Goal: Find contact information: Find contact information

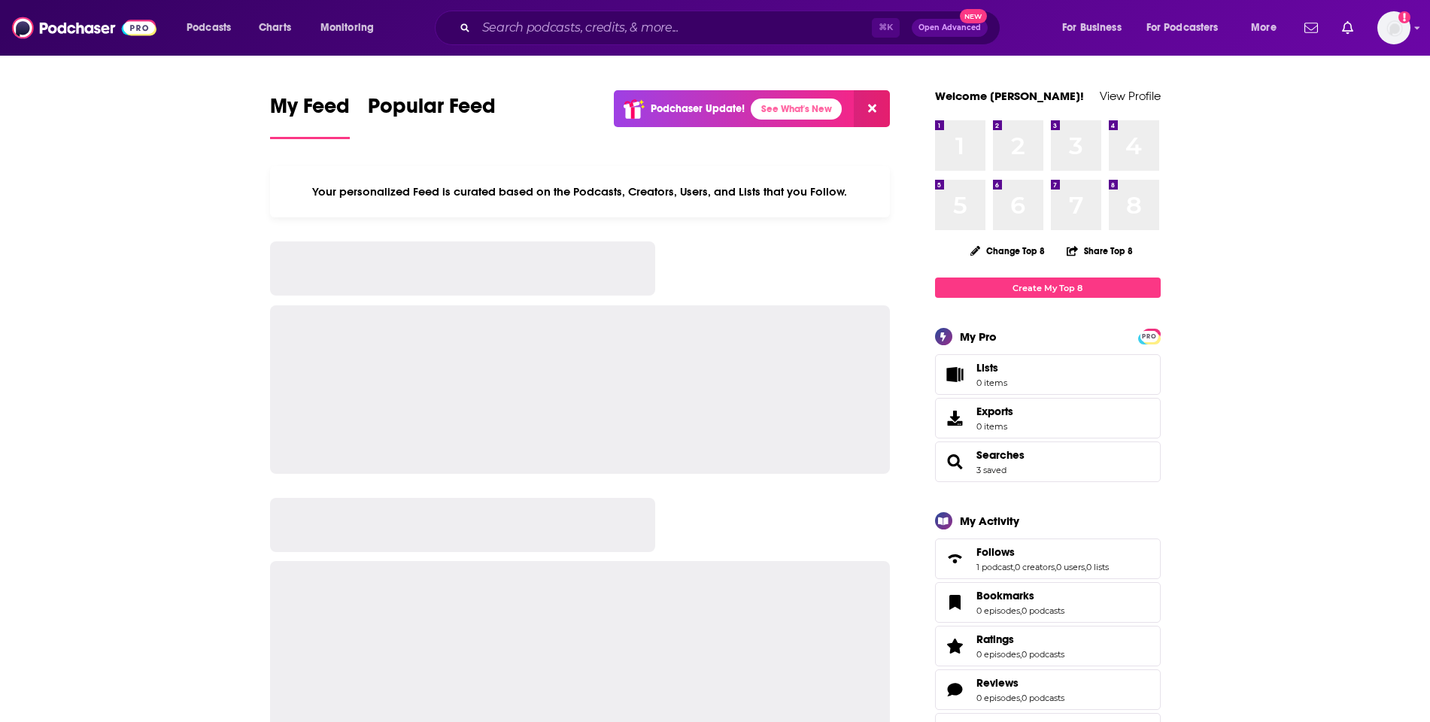
click at [693, 12] on div "⌘ K Open Advanced New" at bounding box center [718, 28] width 566 height 35
click at [693, 23] on input "Search podcasts, credits, & more..." at bounding box center [674, 28] width 396 height 24
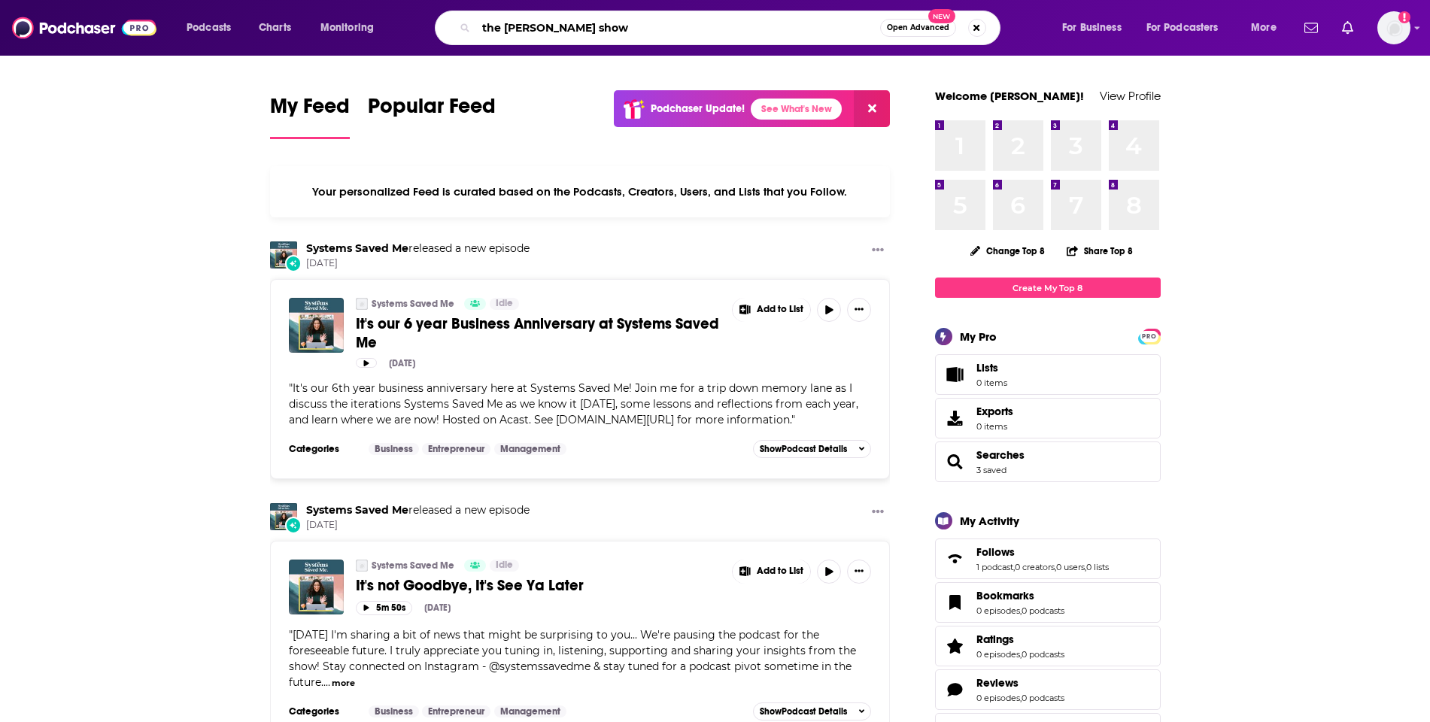
type input "the [PERSON_NAME] show"
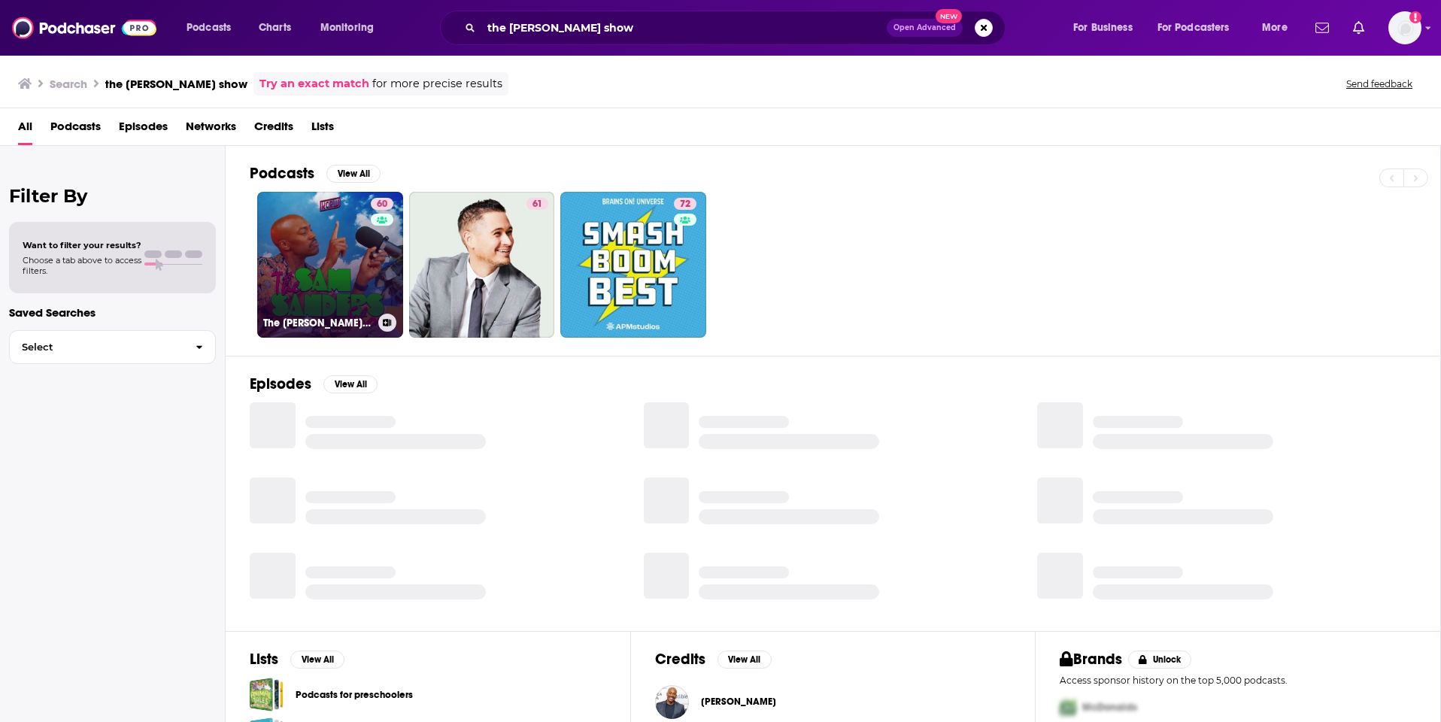
click at [281, 216] on link "60 The [PERSON_NAME] Show" at bounding box center [330, 265] width 146 height 146
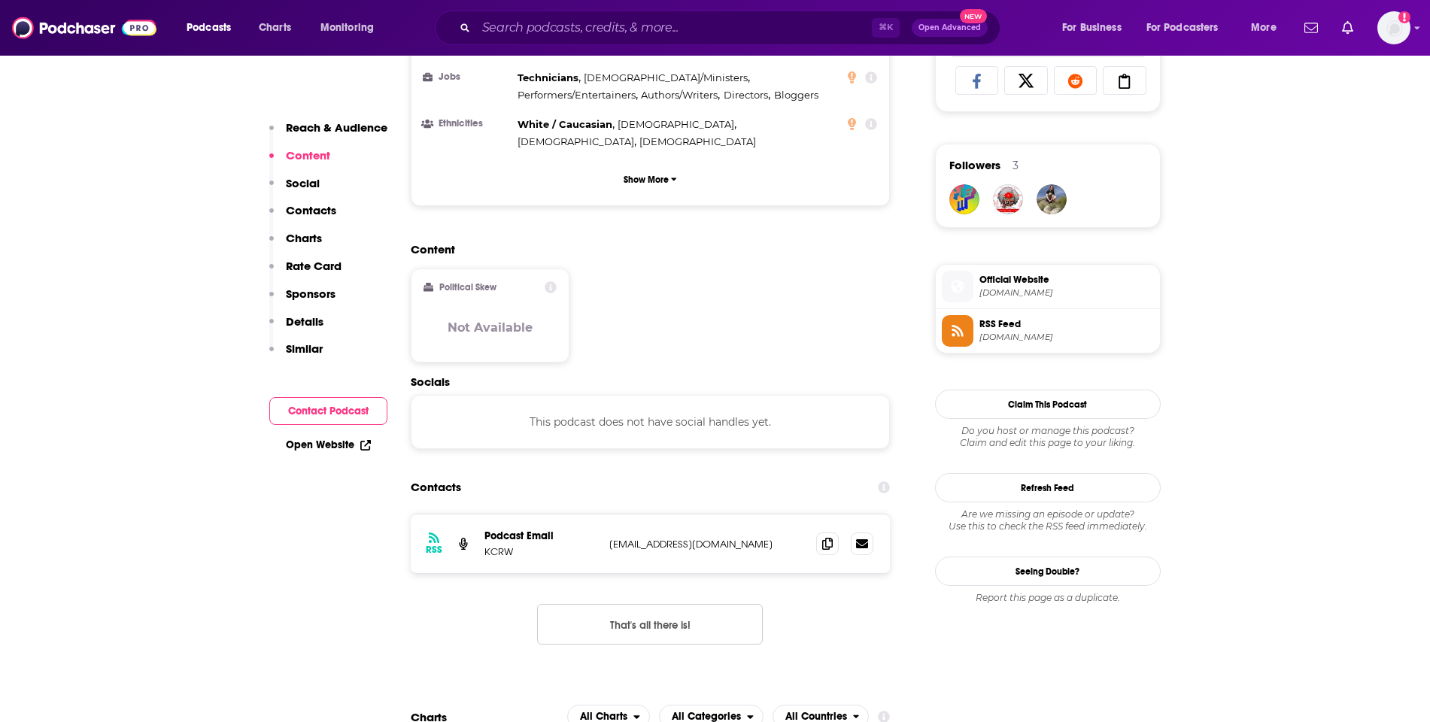
scroll to position [1021, 0]
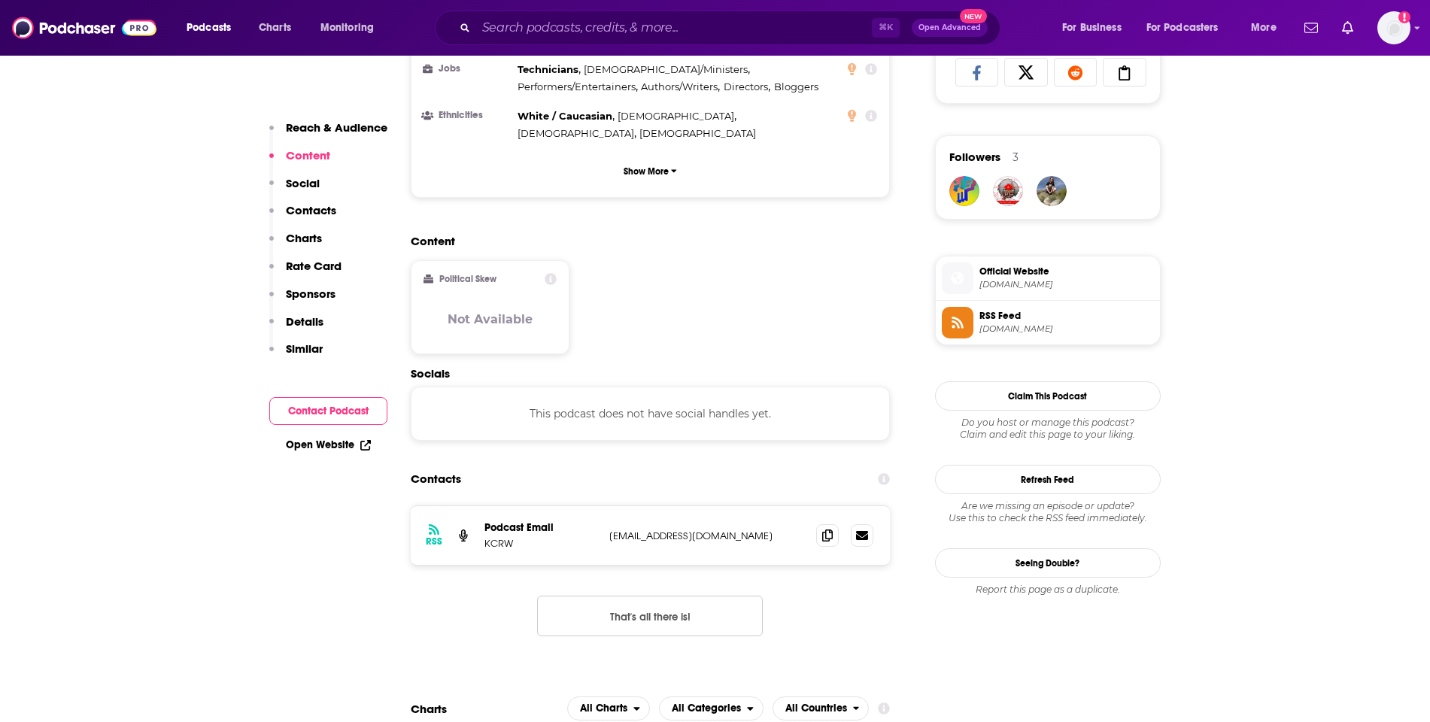
click at [645, 530] on p "[EMAIL_ADDRESS][DOMAIN_NAME]" at bounding box center [707, 536] width 196 height 13
copy div "[EMAIL_ADDRESS][DOMAIN_NAME] [EMAIL_ADDRESS][DOMAIN_NAME]"
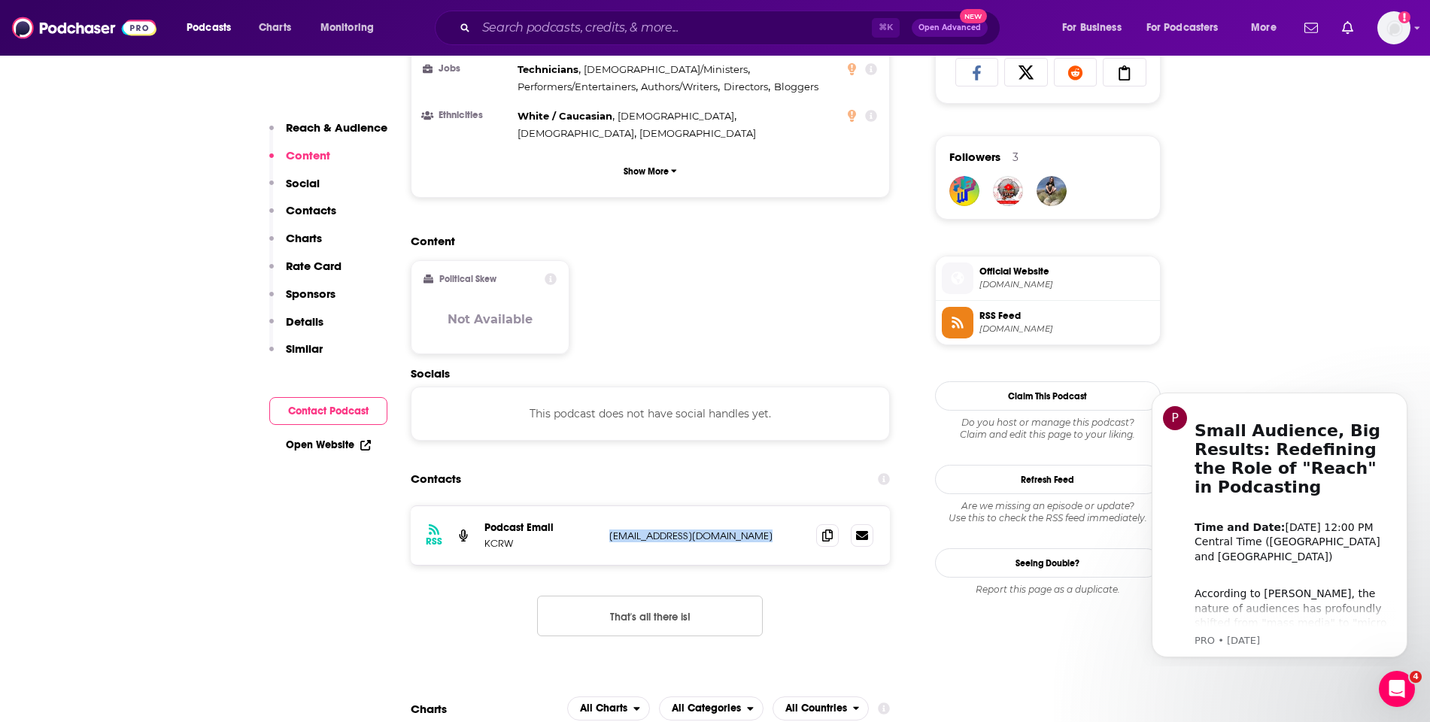
scroll to position [0, 0]
click at [572, 29] on input "Search podcasts, credits, & more..." at bounding box center [674, 28] width 396 height 24
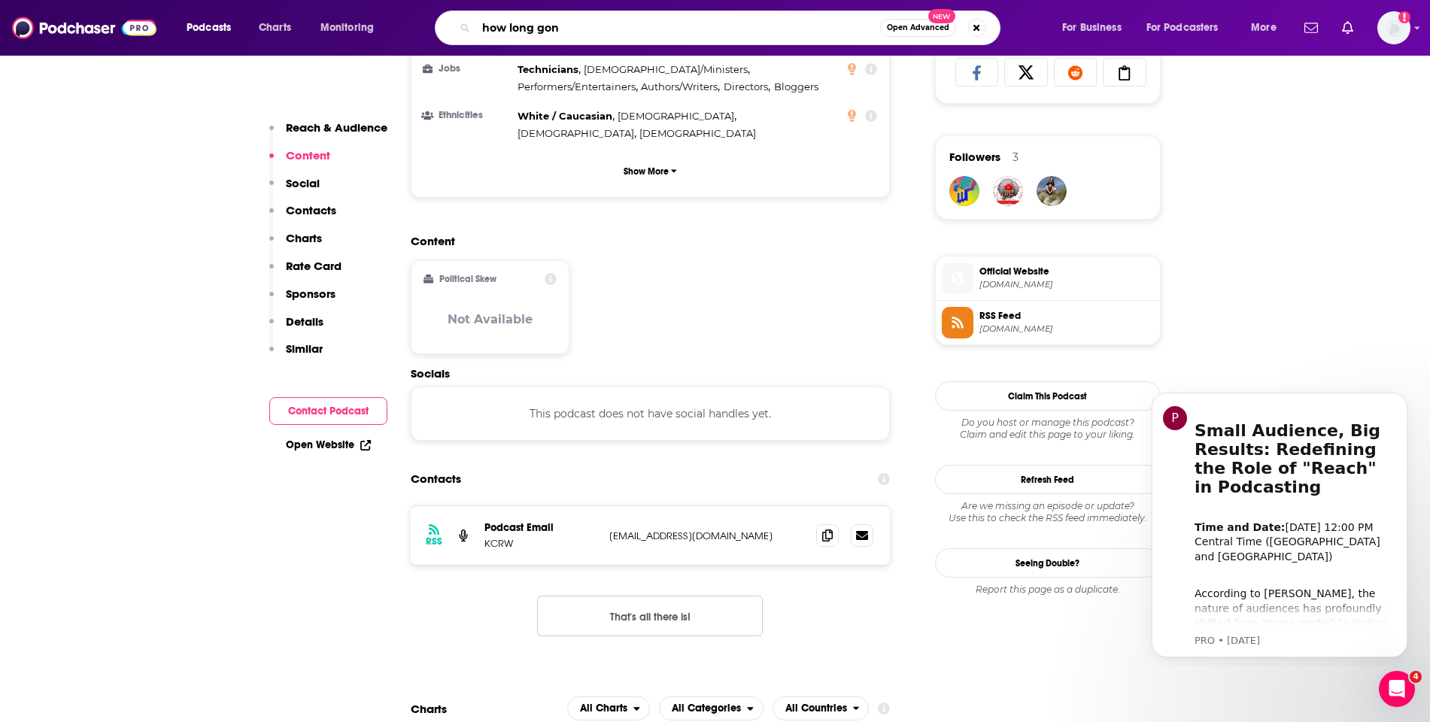
type input "how long gone"
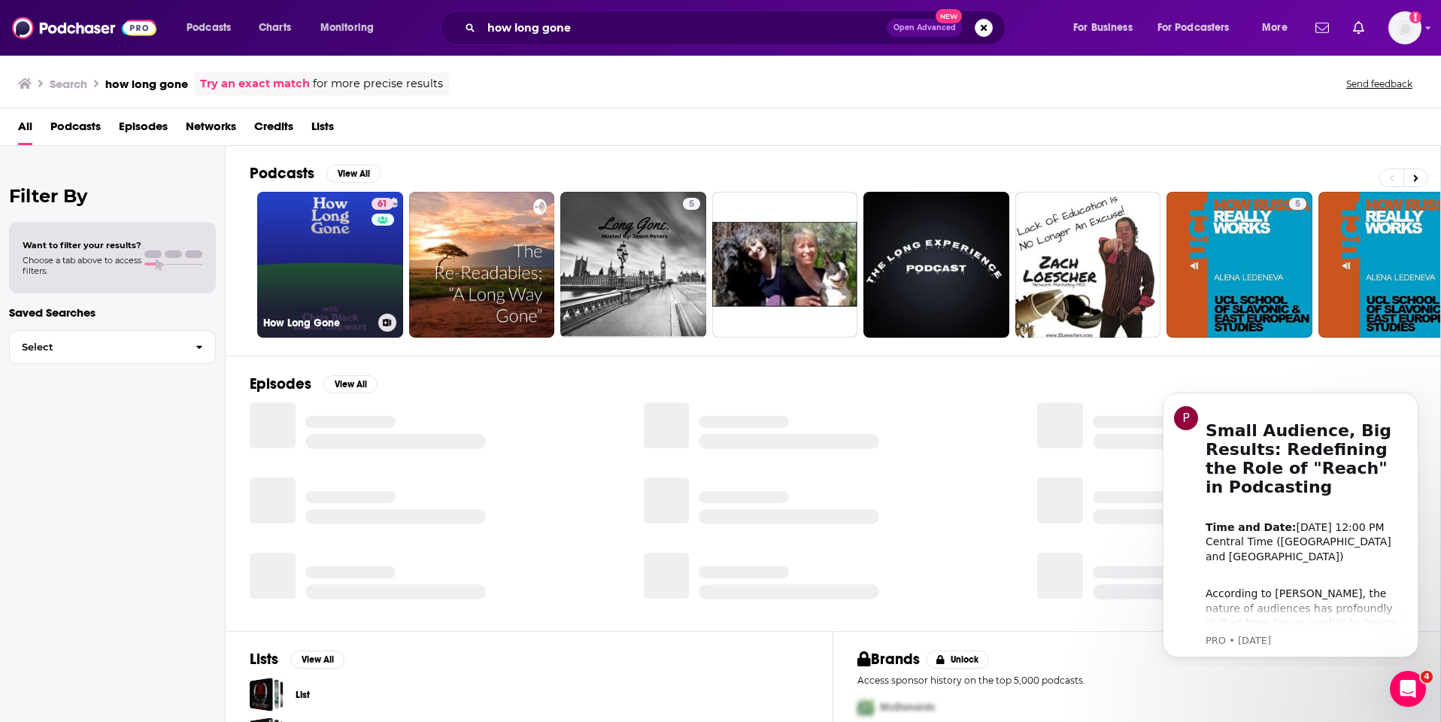
click at [338, 283] on link "61 How Long Gone" at bounding box center [330, 265] width 146 height 146
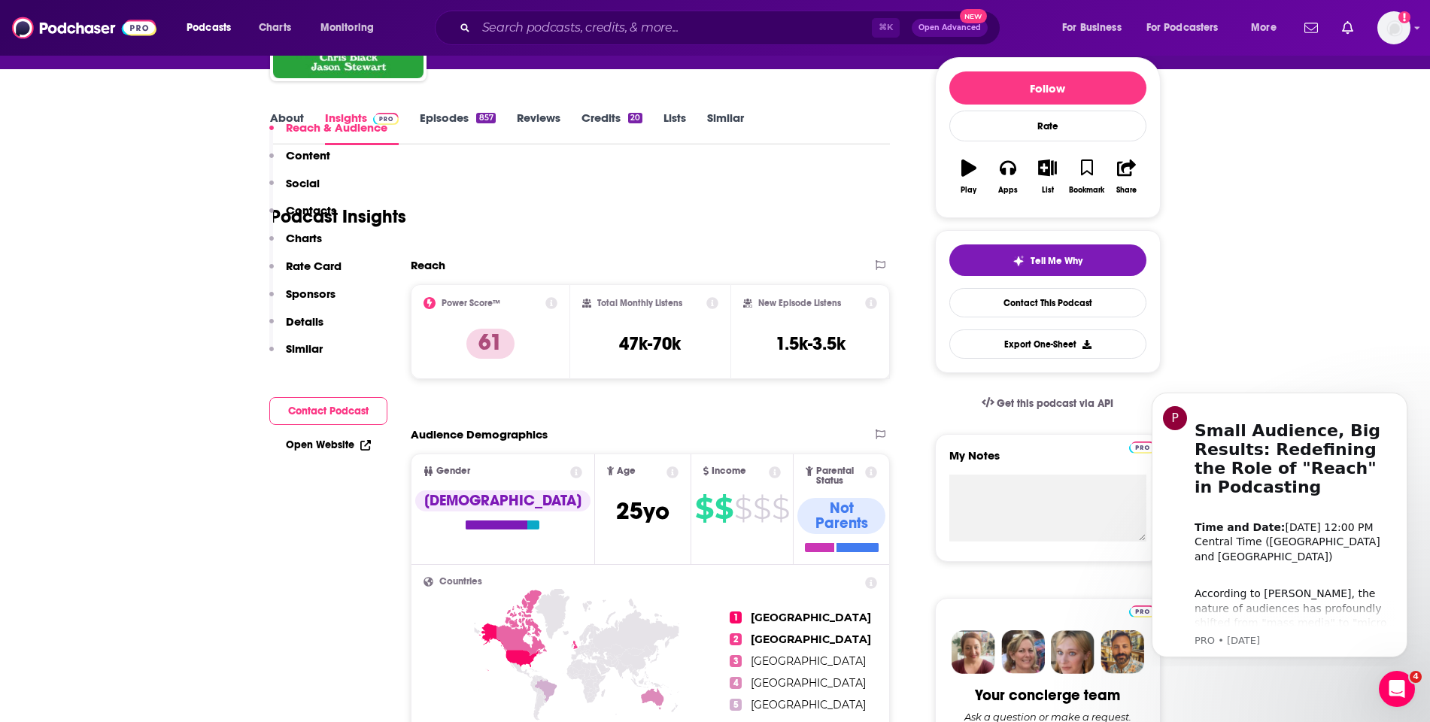
scroll to position [931, 0]
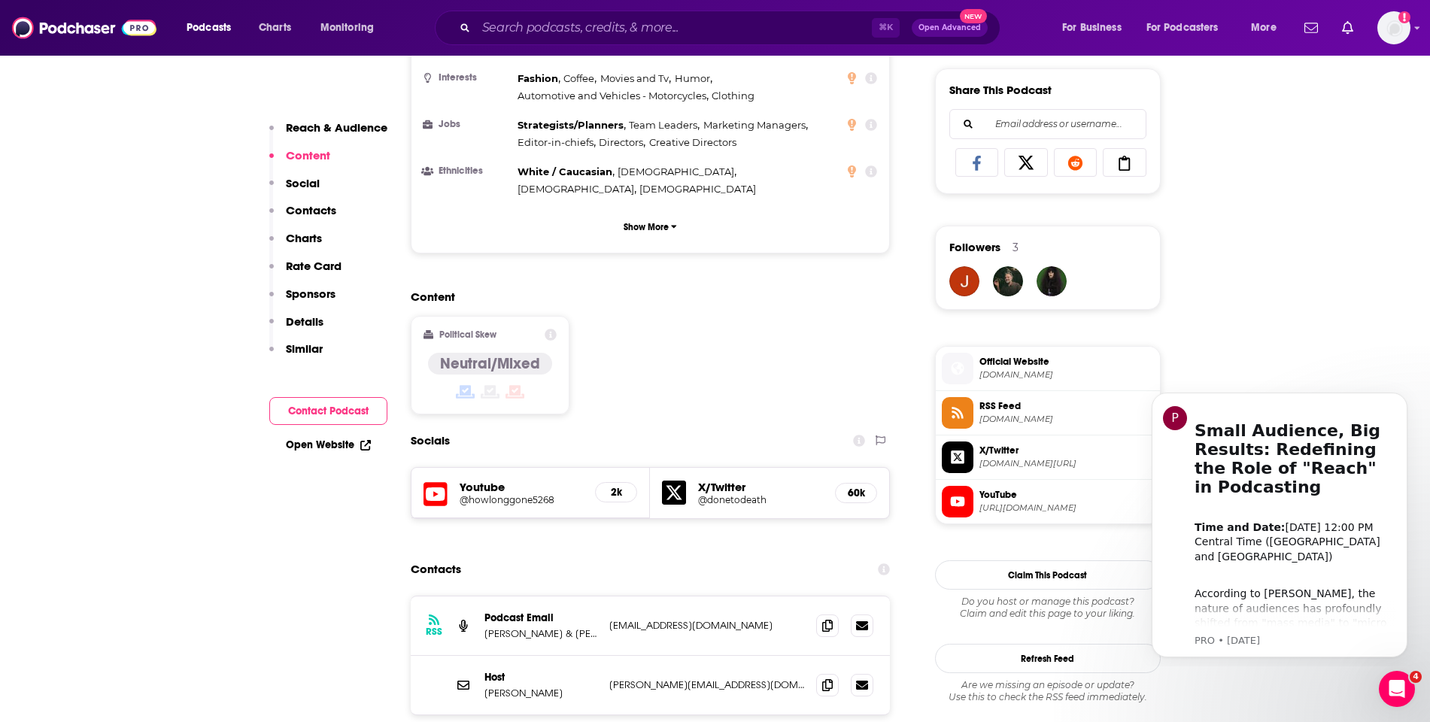
click at [668, 619] on p "[EMAIL_ADDRESS][DOMAIN_NAME]" at bounding box center [707, 625] width 196 height 13
copy div "[EMAIL_ADDRESS][DOMAIN_NAME] [EMAIL_ADDRESS][DOMAIN_NAME]"
